Goal: Task Accomplishment & Management: Use online tool/utility

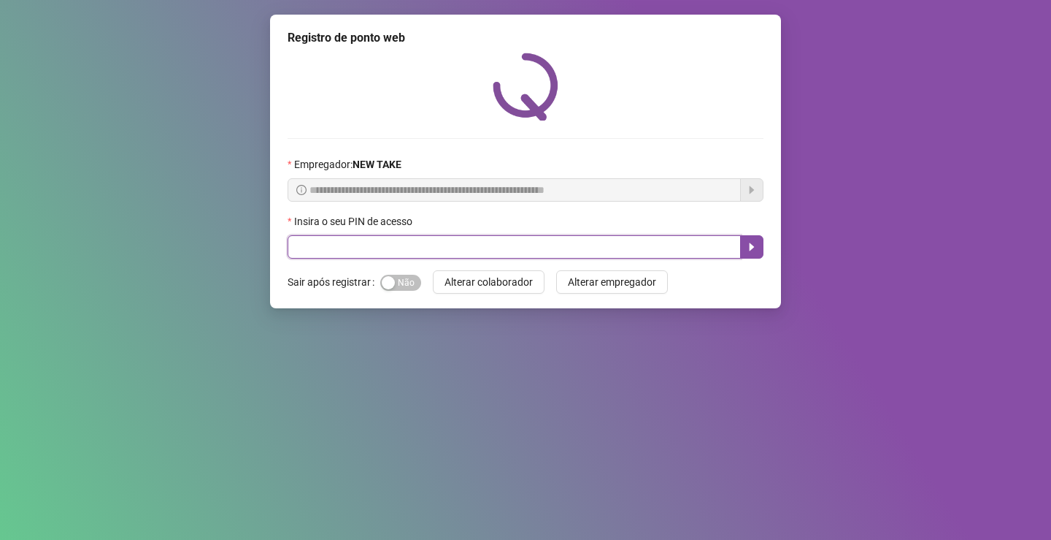
click at [429, 242] on input "text" at bounding box center [514, 246] width 453 height 23
type input "*****"
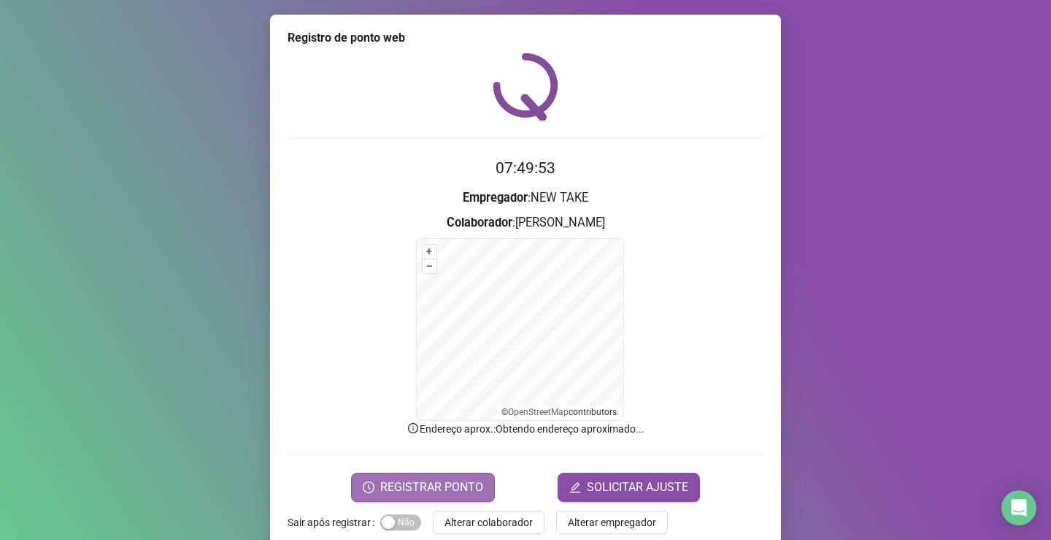
click at [422, 488] on span "REGISTRAR PONTO" at bounding box center [431, 487] width 103 height 18
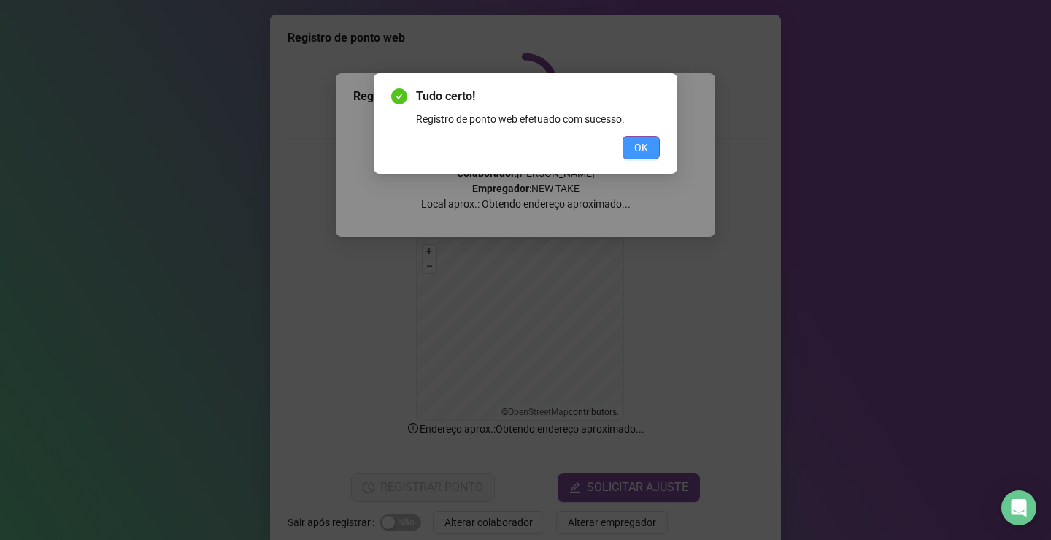
click at [649, 143] on button "OK" at bounding box center [641, 147] width 37 height 23
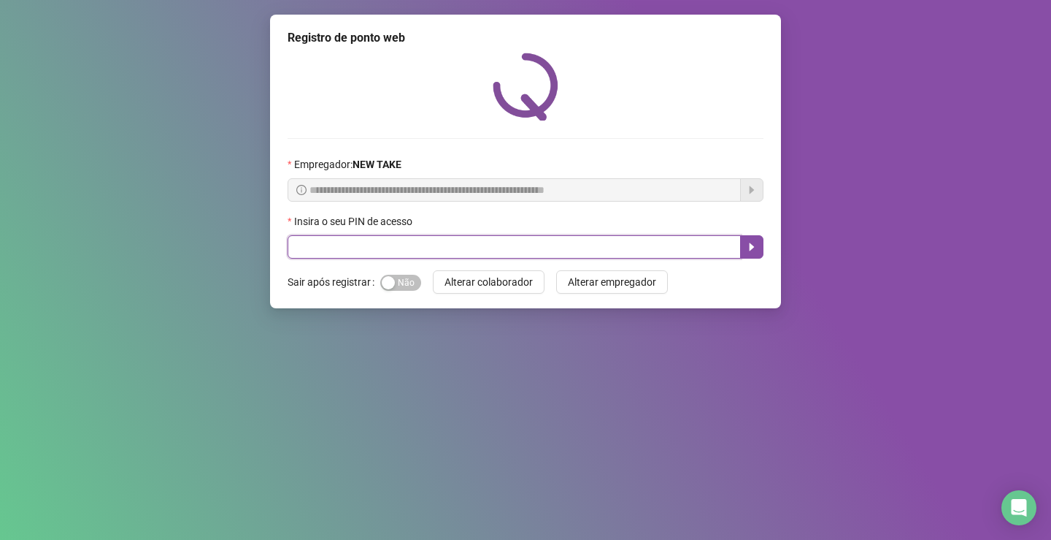
click at [396, 250] on input "text" at bounding box center [514, 246] width 453 height 23
type input "*****"
click at [756, 251] on icon "caret-right" at bounding box center [752, 247] width 12 height 12
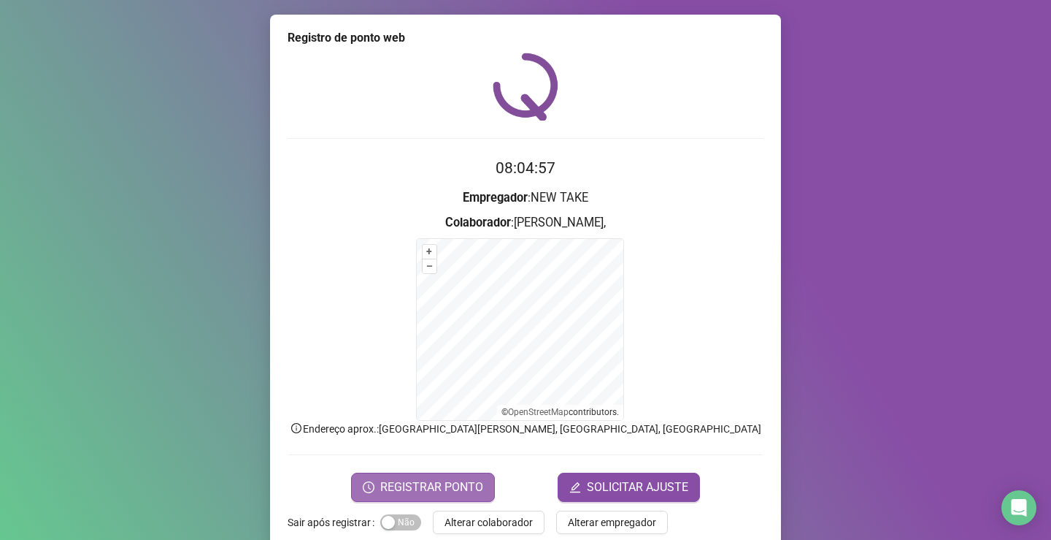
drag, startPoint x: 425, startPoint y: 480, endPoint x: 429, endPoint y: 486, distance: 7.5
click at [426, 485] on span "REGISTRAR PONTO" at bounding box center [431, 487] width 103 height 18
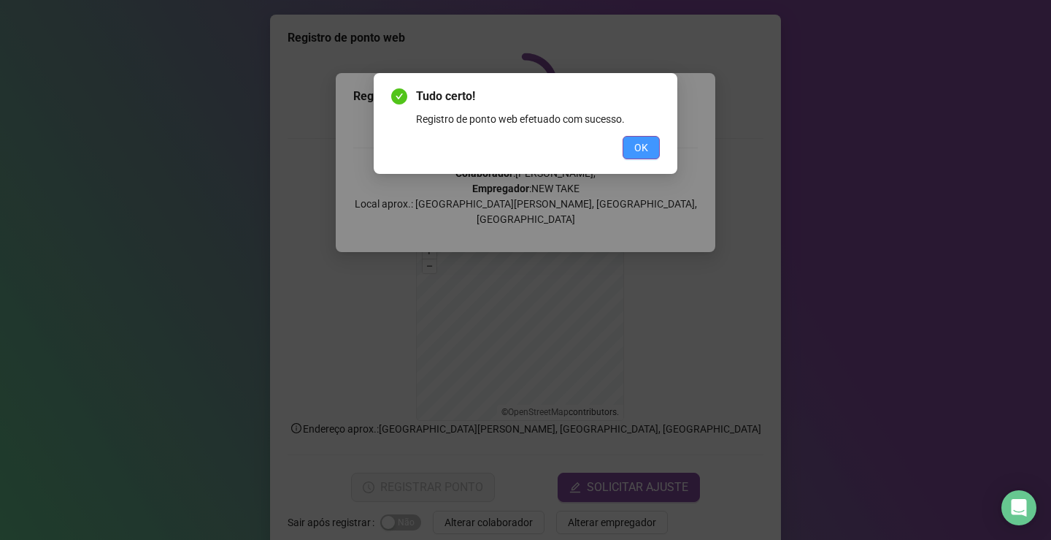
click at [632, 139] on button "OK" at bounding box center [641, 147] width 37 height 23
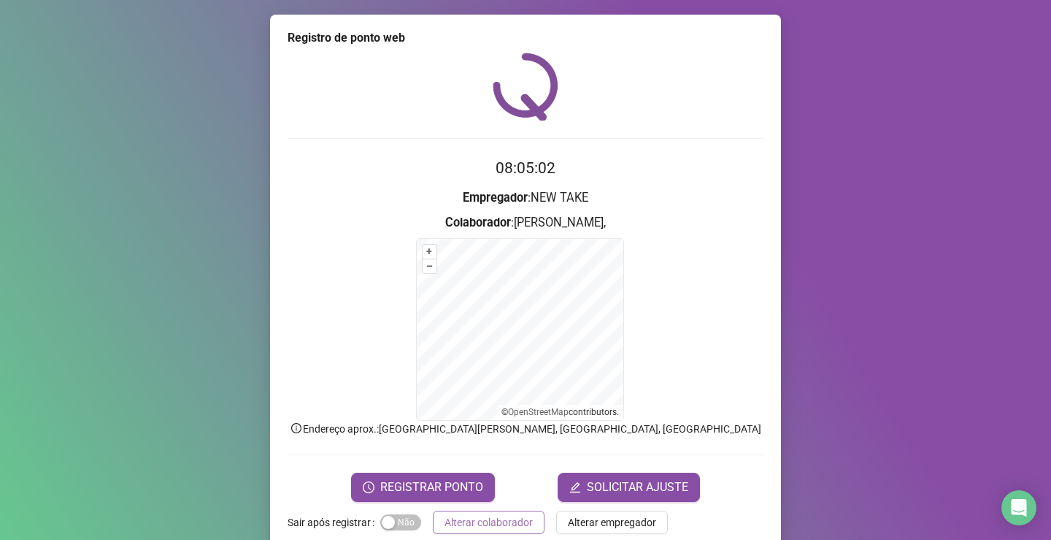
click at [504, 519] on span "Alterar colaborador" at bounding box center [489, 522] width 88 height 16
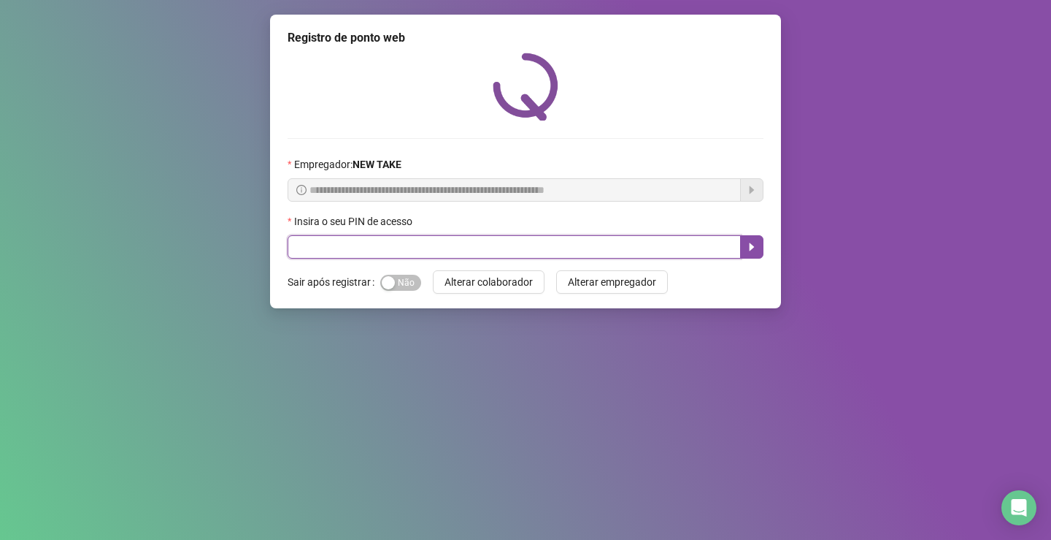
click at [325, 241] on input "text" at bounding box center [514, 246] width 453 height 23
